Goal: Task Accomplishment & Management: Manage account settings

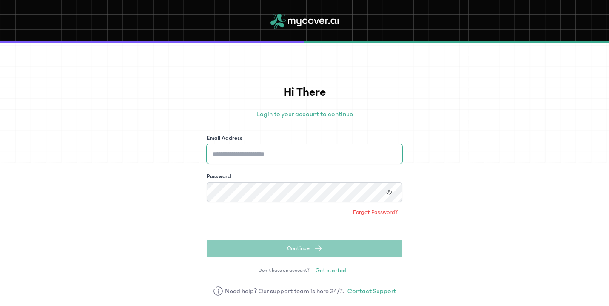
click at [369, 151] on input "Email Address" at bounding box center [305, 154] width 196 height 20
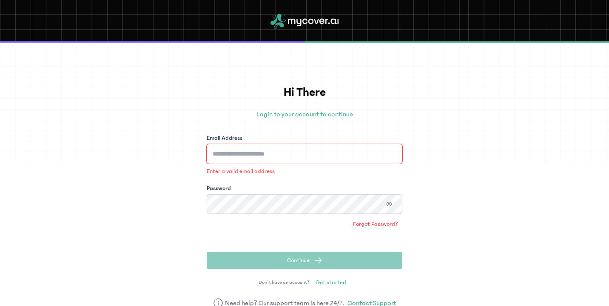
click at [306, 151] on input "Email Address" at bounding box center [305, 154] width 196 height 20
type input "**********"
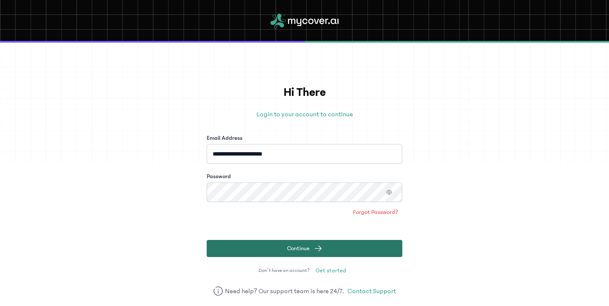
click at [329, 244] on button "Continue" at bounding box center [305, 248] width 196 height 17
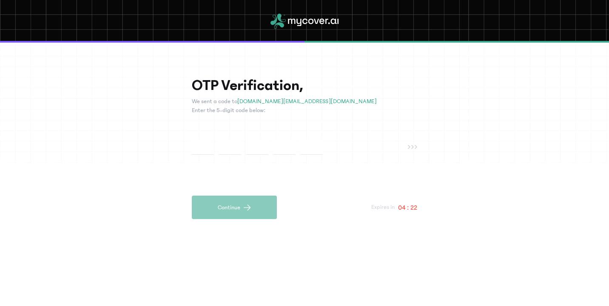
type input "*"
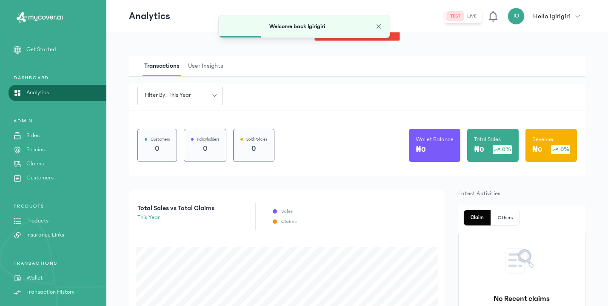
click at [473, 15] on button "live" at bounding box center [472, 16] width 16 height 10
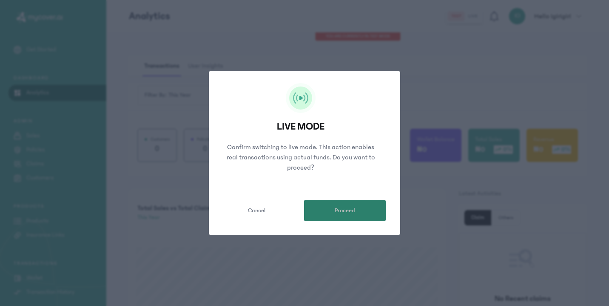
click at [333, 214] on button "Proceed" at bounding box center [345, 210] width 82 height 21
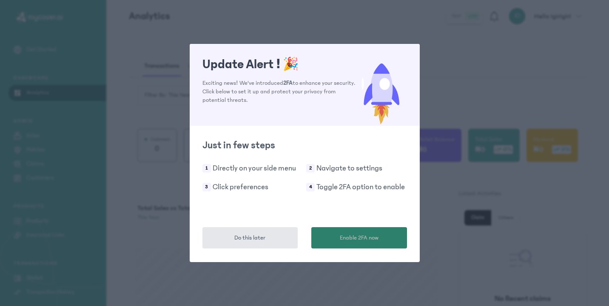
click at [358, 241] on span "Enable 2FA now" at bounding box center [359, 237] width 39 height 9
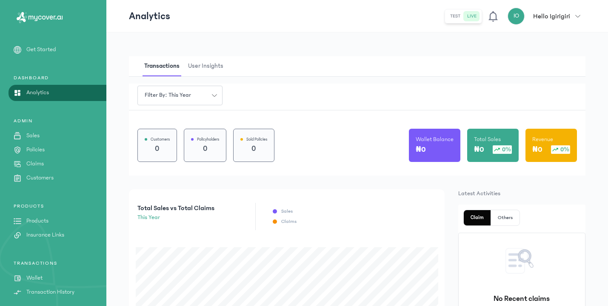
click at [40, 138] on link "Sales" at bounding box center [53, 135] width 106 height 9
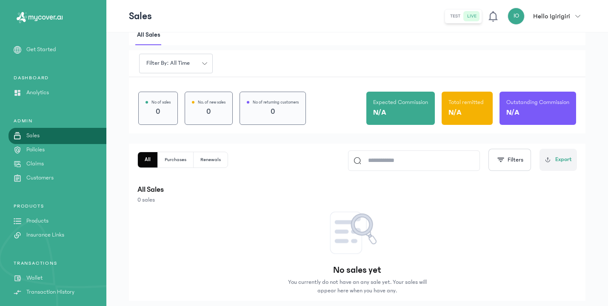
scroll to position [40, 0]
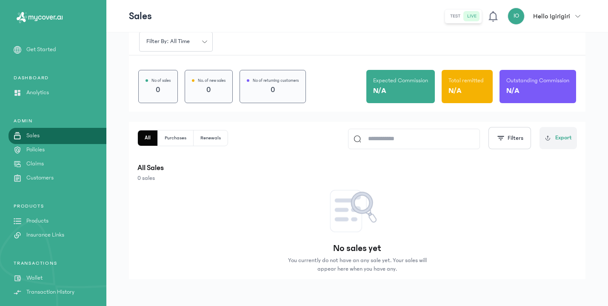
click at [44, 152] on p "Policies" at bounding box center [35, 149] width 18 height 9
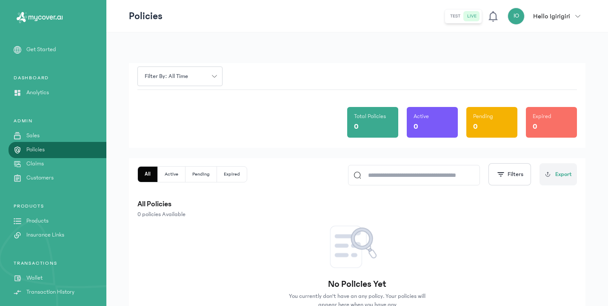
scroll to position [51, 0]
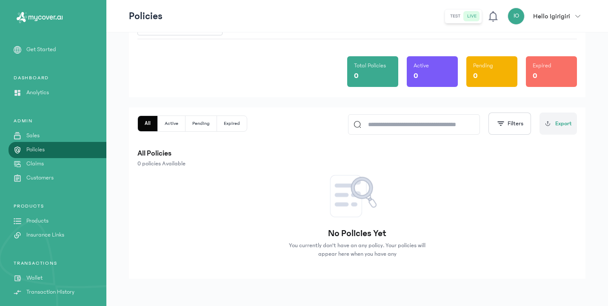
click at [46, 220] on p "Products" at bounding box center [37, 220] width 22 height 9
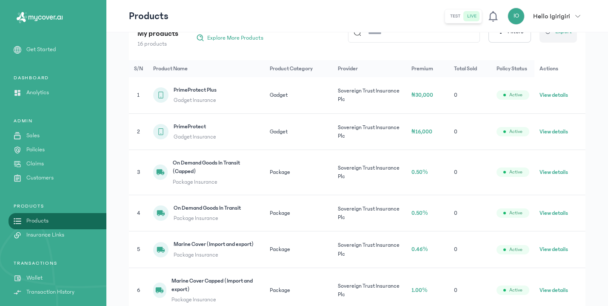
scroll to position [99, 0]
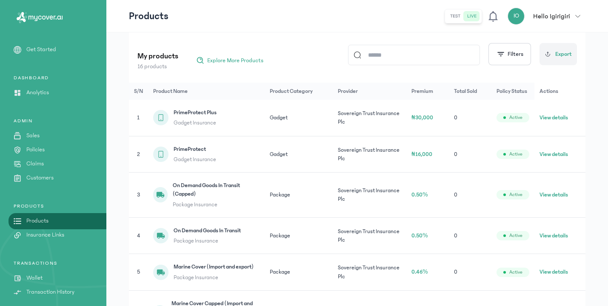
click at [561, 116] on button "View details" at bounding box center [554, 117] width 29 height 9
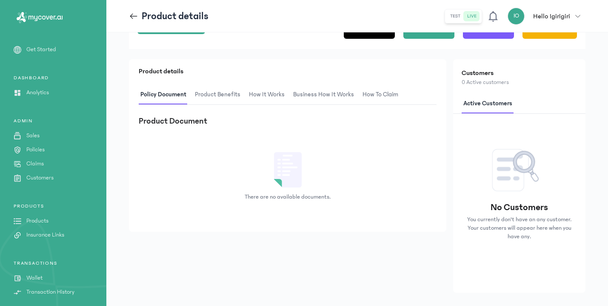
scroll to position [137, 0]
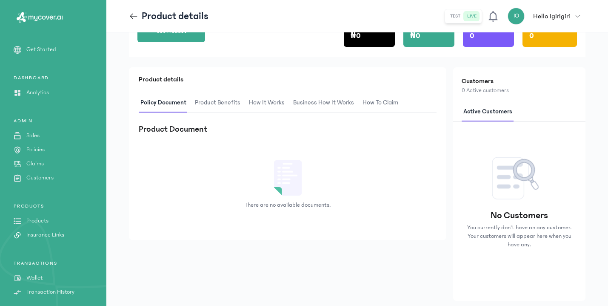
click at [345, 102] on span "Business How It Works" at bounding box center [324, 103] width 64 height 20
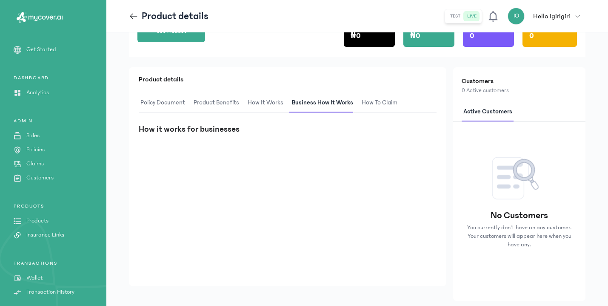
scroll to position [159, 0]
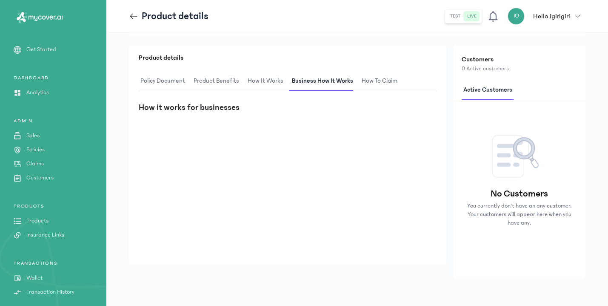
click at [263, 80] on span "How It Works" at bounding box center [265, 81] width 39 height 20
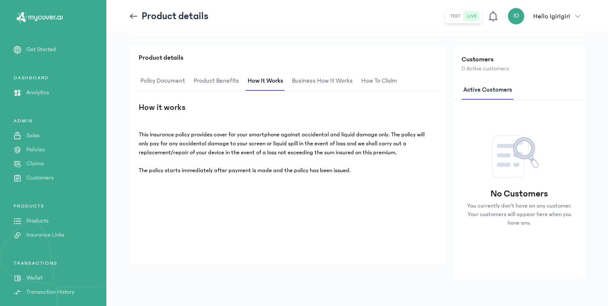
click at [229, 80] on span "Product Benefits" at bounding box center [216, 81] width 49 height 20
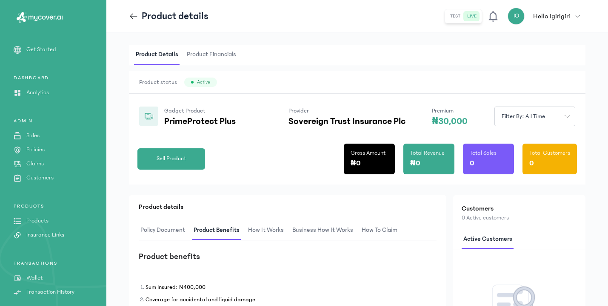
scroll to position [0, 0]
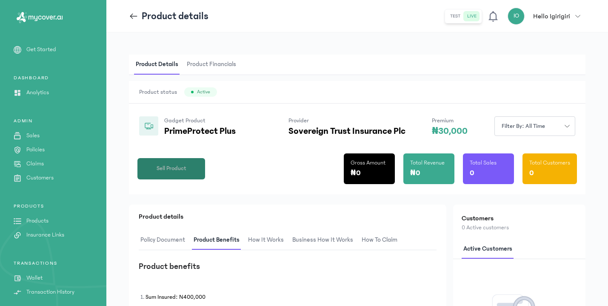
click at [177, 161] on button "Sell Product" at bounding box center [171, 168] width 68 height 21
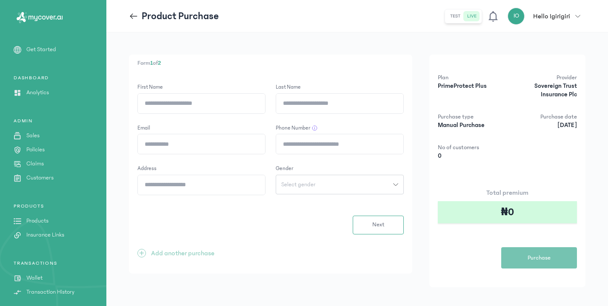
click at [44, 49] on p "Get Started" at bounding box center [41, 49] width 30 height 9
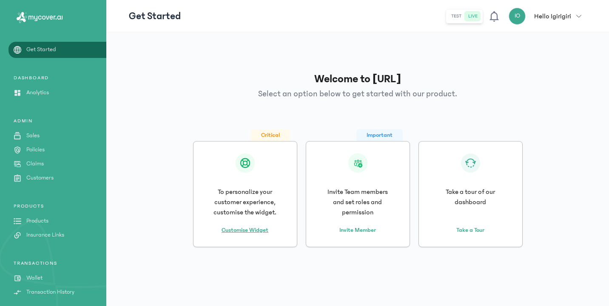
click at [253, 232] on link "Customise Widget" at bounding box center [245, 230] width 47 height 9
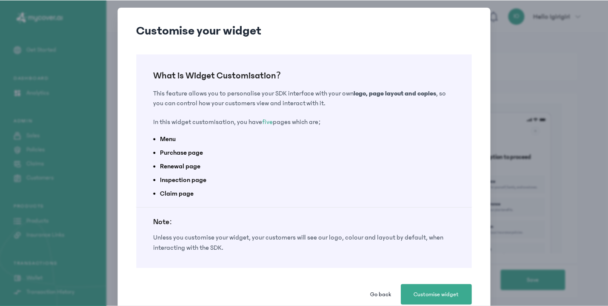
scroll to position [9, 0]
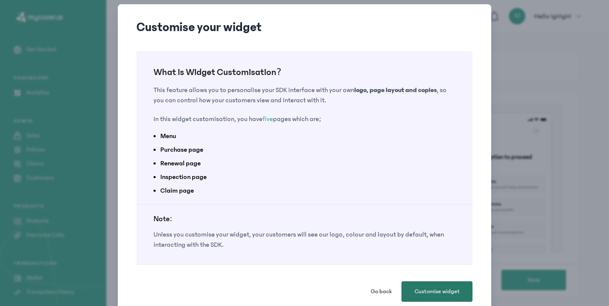
click at [427, 292] on span "Customise widget" at bounding box center [437, 291] width 45 height 9
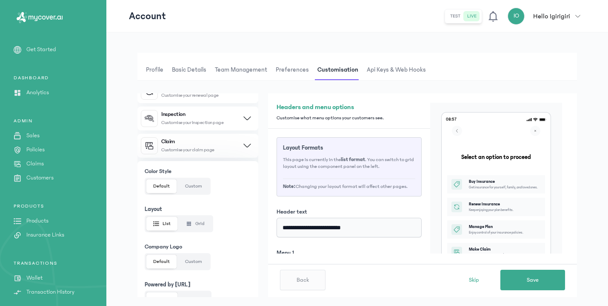
scroll to position [129, 0]
click at [190, 190] on button "Custom" at bounding box center [193, 186] width 31 height 14
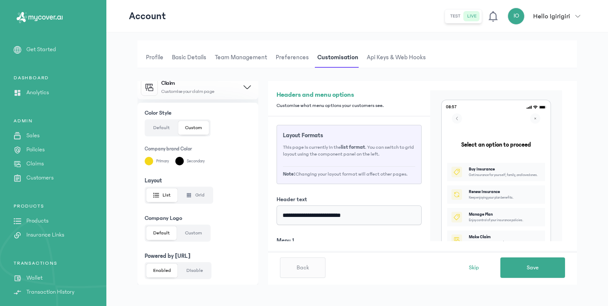
scroll to position [22, 0]
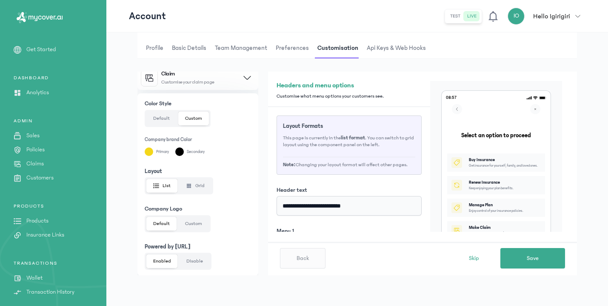
click at [189, 224] on button "Custom" at bounding box center [193, 224] width 31 height 14
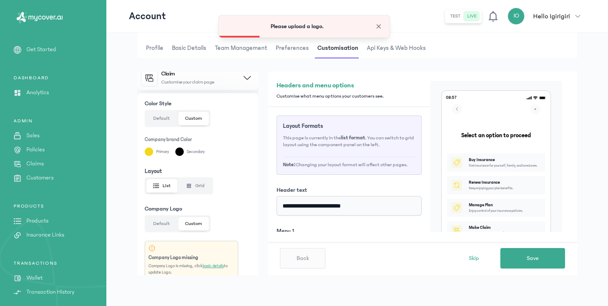
scroll to position [221, 0]
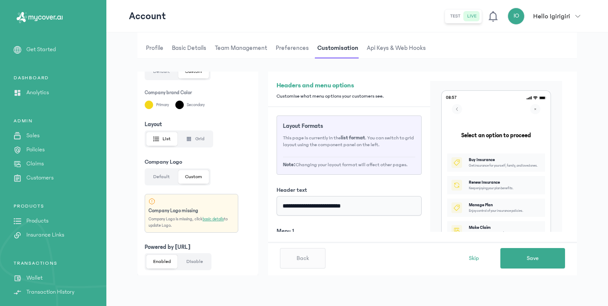
click at [195, 49] on span "Basic details" at bounding box center [189, 48] width 38 height 20
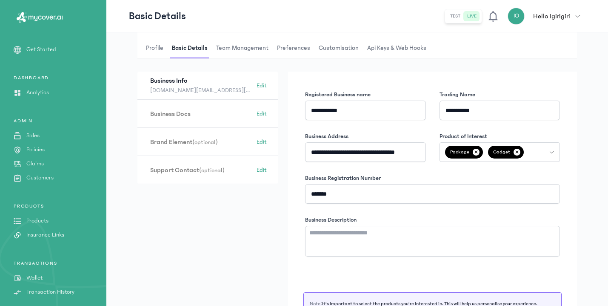
click at [213, 113] on h3 "Business Docs (optional)" at bounding box center [201, 113] width 102 height 9
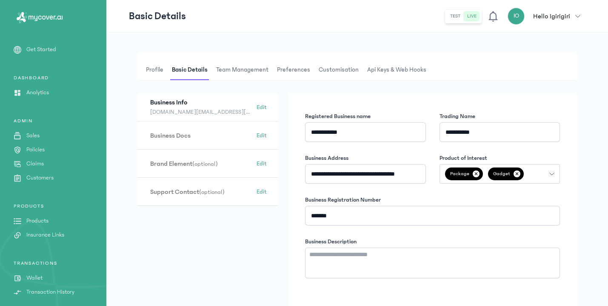
click at [550, 171] on div "Package ✕ Gadget ✕" at bounding box center [495, 174] width 110 height 20
click at [206, 241] on form "**********" at bounding box center [357, 235] width 440 height 284
click at [266, 164] on span "Edit" at bounding box center [262, 163] width 10 height 9
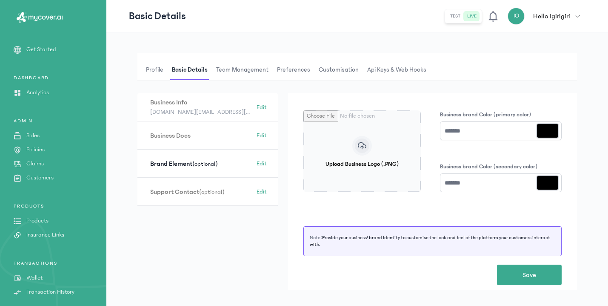
click at [358, 146] on input "Upload Business Logo (.PNG)" at bounding box center [361, 151] width 117 height 82
click at [343, 160] on input "Upload Business Logo (.PNG)" at bounding box center [361, 151] width 117 height 82
type input "**********"
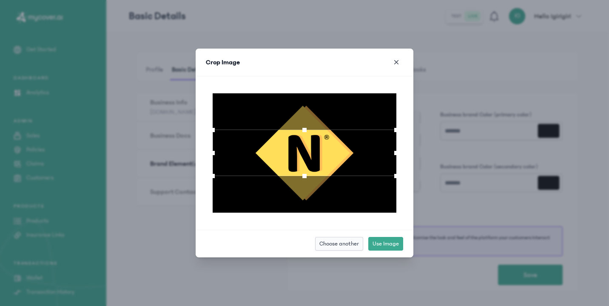
drag, startPoint x: 306, startPoint y: 179, endPoint x: 305, endPoint y: 207, distance: 28.5
click at [305, 207] on div at bounding box center [305, 152] width 184 height 119
click at [342, 246] on span "Choose another" at bounding box center [340, 243] width 40 height 9
type input "**********"
click at [315, 237] on button "Choose another" at bounding box center [339, 244] width 48 height 14
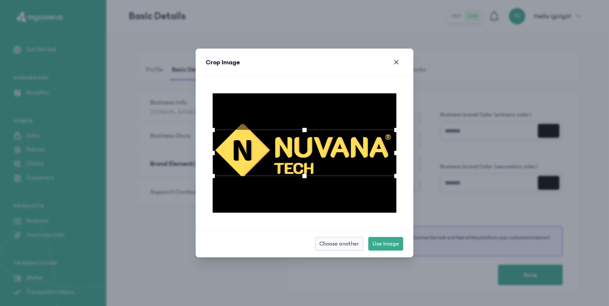
type input "**********"
click at [387, 247] on span "Use Image" at bounding box center [386, 243] width 26 height 9
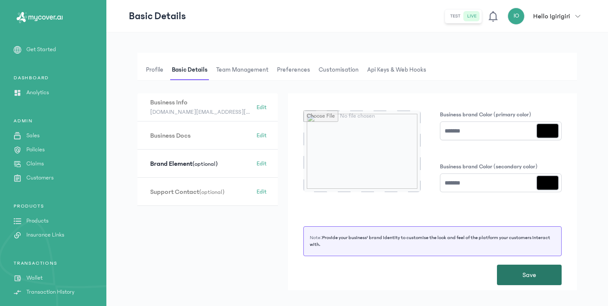
click at [520, 271] on button "Save" at bounding box center [529, 274] width 65 height 20
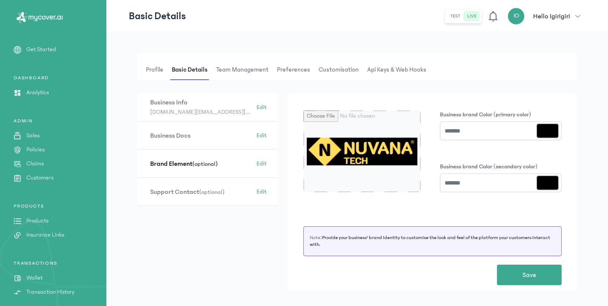
click at [332, 69] on span "Customisation" at bounding box center [338, 70] width 43 height 20
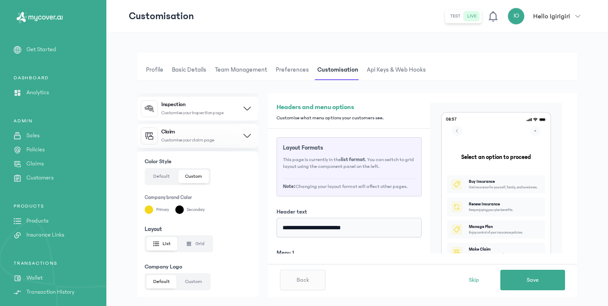
scroll to position [174, 0]
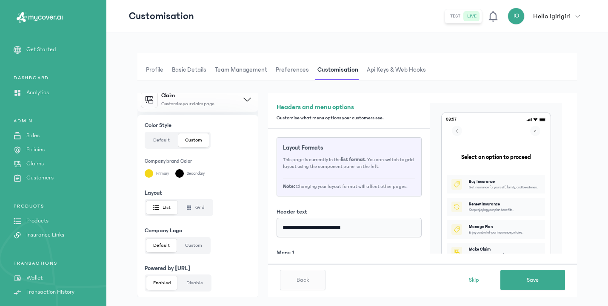
click at [195, 245] on button "Custom" at bounding box center [193, 245] width 31 height 14
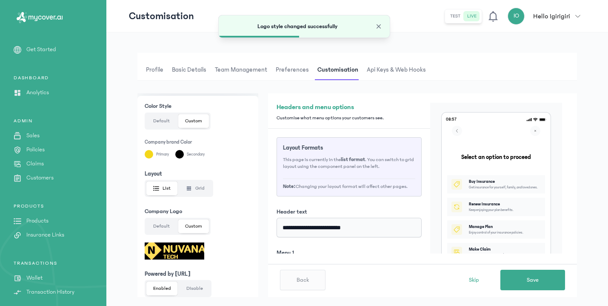
scroll to position [194, 0]
click at [183, 251] on img at bounding box center [175, 250] width 60 height 17
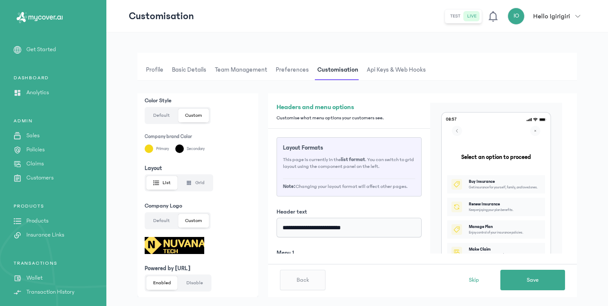
scroll to position [81, 0]
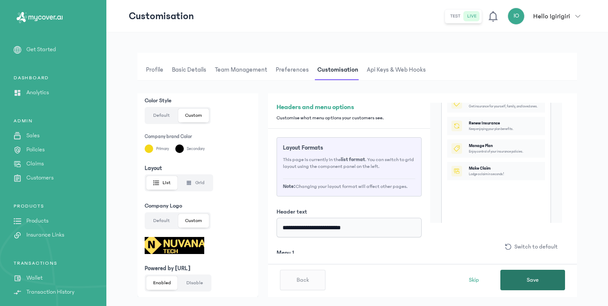
click at [539, 278] on span "Save" at bounding box center [533, 279] width 12 height 9
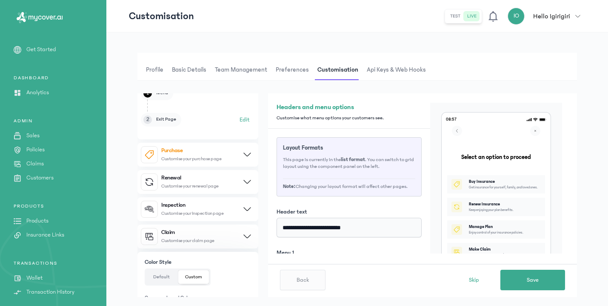
scroll to position [35, 0]
click at [159, 71] on span "Profile" at bounding box center [154, 70] width 21 height 20
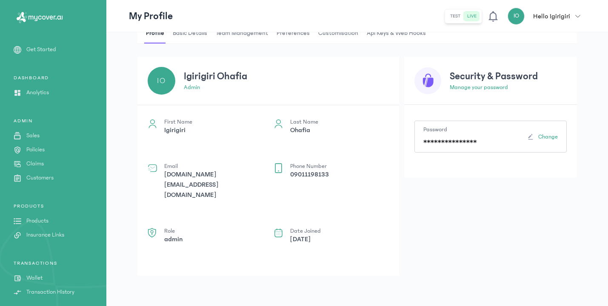
scroll to position [37, 0]
